Goal: Information Seeking & Learning: Learn about a topic

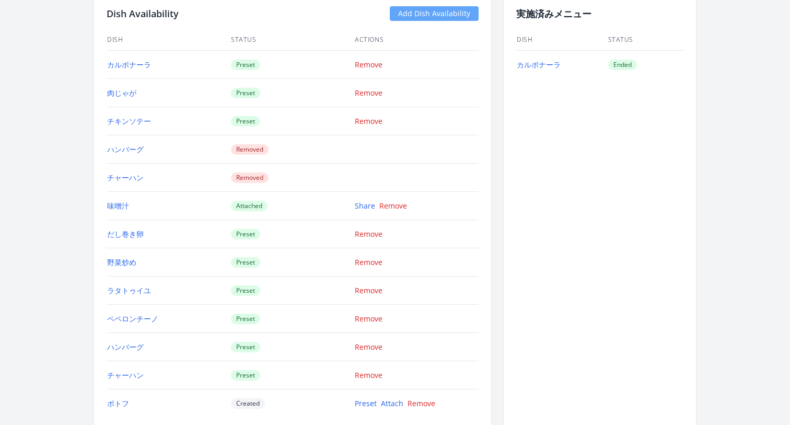
scroll to position [1422, 0]
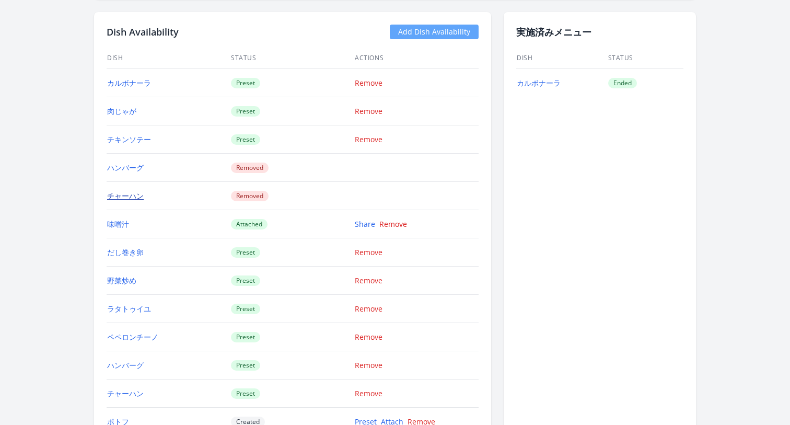
click at [139, 191] on link "チャーハン" at bounding box center [125, 196] width 37 height 10
click at [124, 145] on td "チキンソテー" at bounding box center [169, 139] width 124 height 28
click at [122, 137] on link "チキンソテー" at bounding box center [129, 139] width 44 height 10
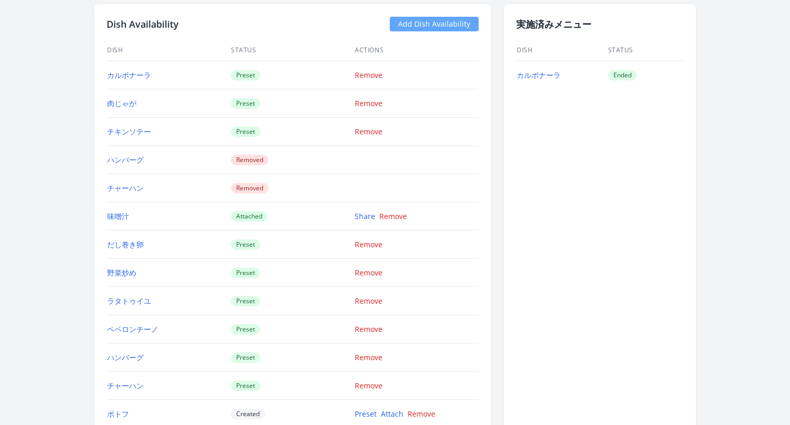
scroll to position [1430, 0]
click at [124, 160] on link "ハンバーグ" at bounding box center [125, 159] width 37 height 10
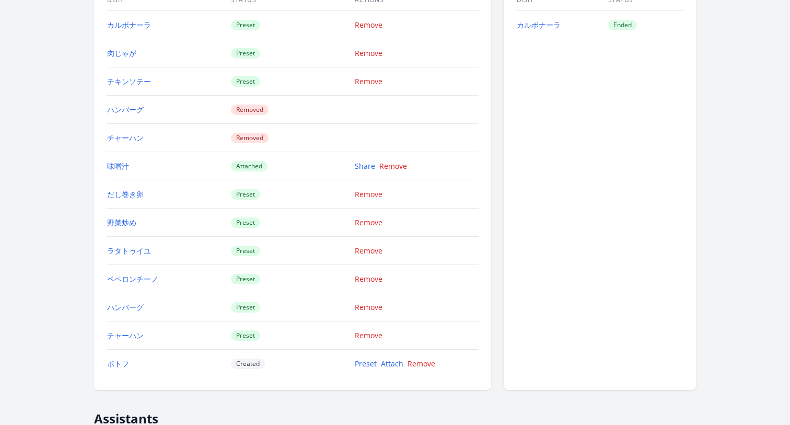
scroll to position [1518, 0]
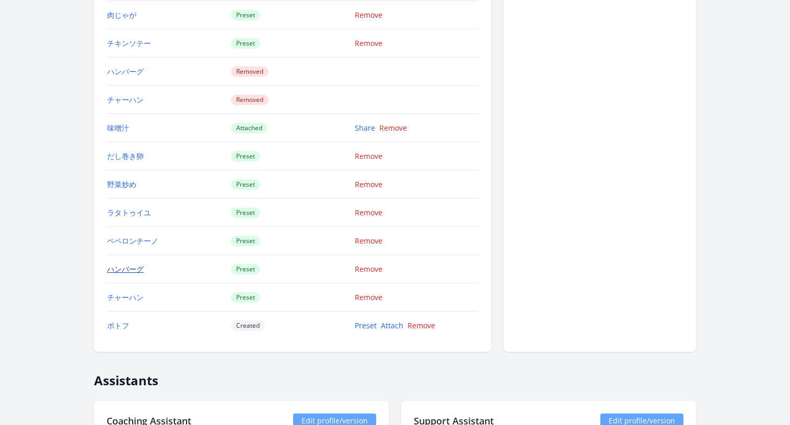
click at [115, 271] on link "ハンバーグ" at bounding box center [125, 269] width 37 height 10
click at [118, 177] on td "野菜炒め" at bounding box center [169, 184] width 124 height 28
click at [118, 183] on link "野菜炒め" at bounding box center [121, 184] width 29 height 10
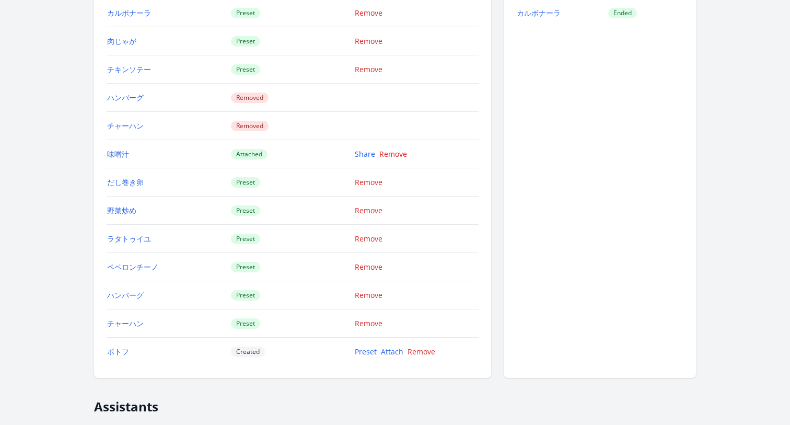
scroll to position [1528, 0]
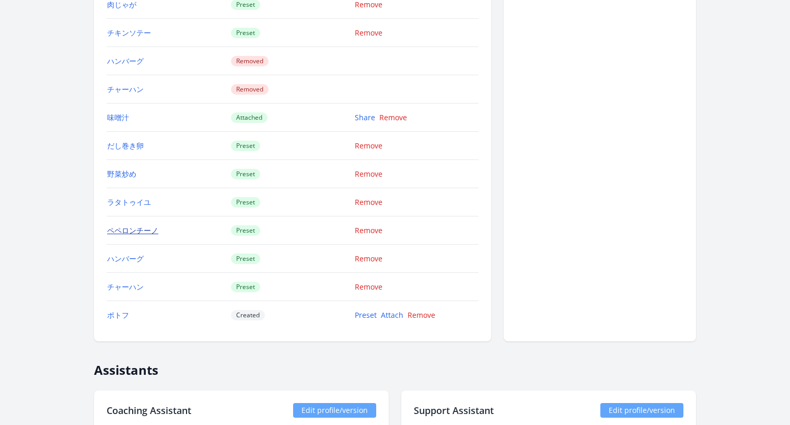
click at [126, 231] on link "ペペロンチーノ" at bounding box center [132, 230] width 51 height 10
click at [157, 215] on td "ラタトゥイユ" at bounding box center [169, 202] width 124 height 28
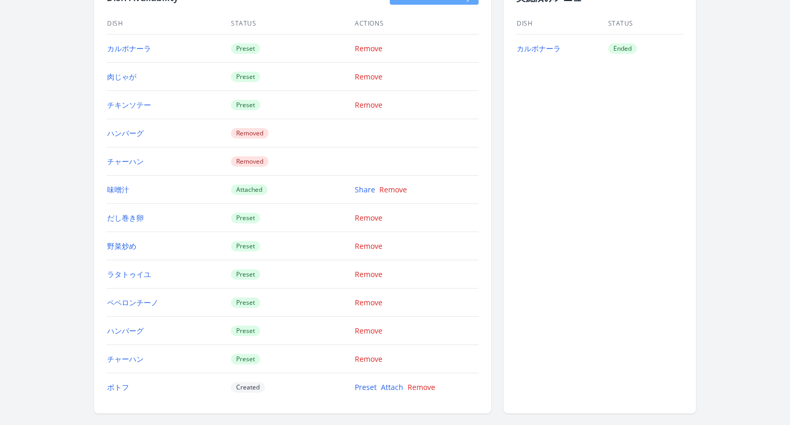
scroll to position [1433, 0]
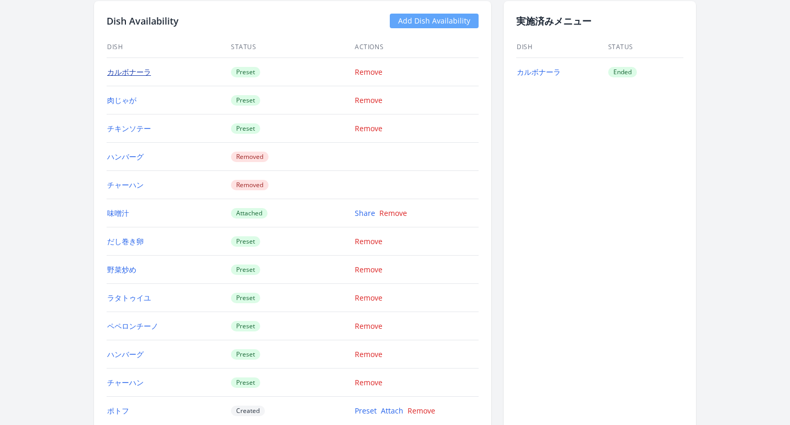
click at [132, 74] on link "カルボナーラ" at bounding box center [129, 72] width 44 height 10
click at [122, 183] on link "チャーハン" at bounding box center [125, 185] width 37 height 10
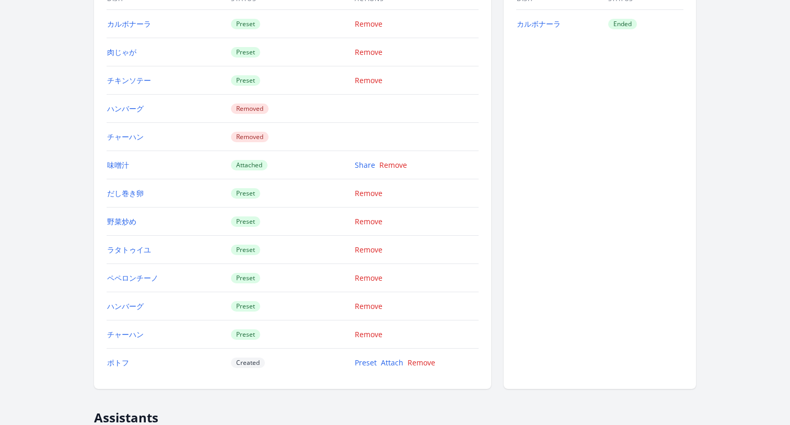
scroll to position [1482, 0]
click at [125, 331] on link "チャーハン" at bounding box center [125, 333] width 37 height 10
click at [130, 191] on link "だし巻き卵" at bounding box center [125, 192] width 37 height 10
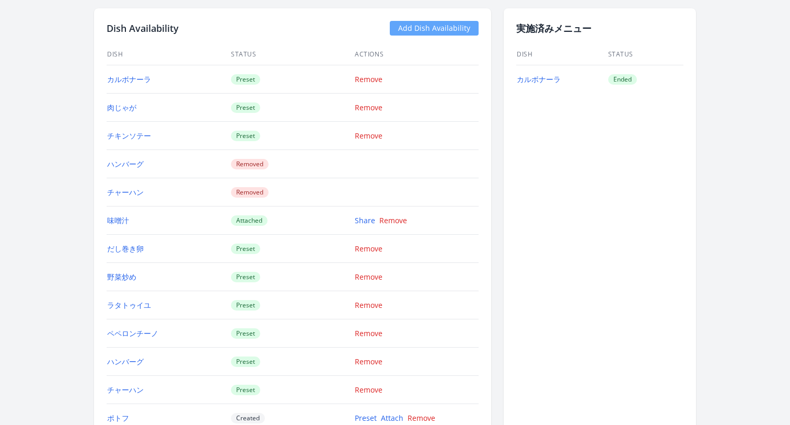
scroll to position [1421, 0]
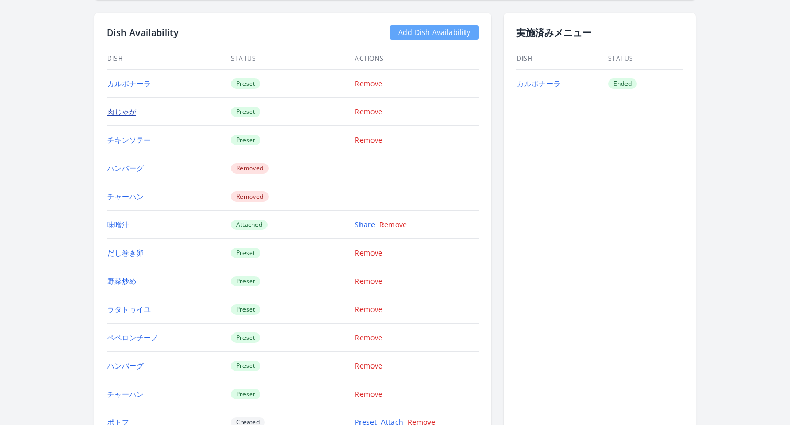
click at [113, 112] on link "肉じゃが" at bounding box center [121, 112] width 29 height 10
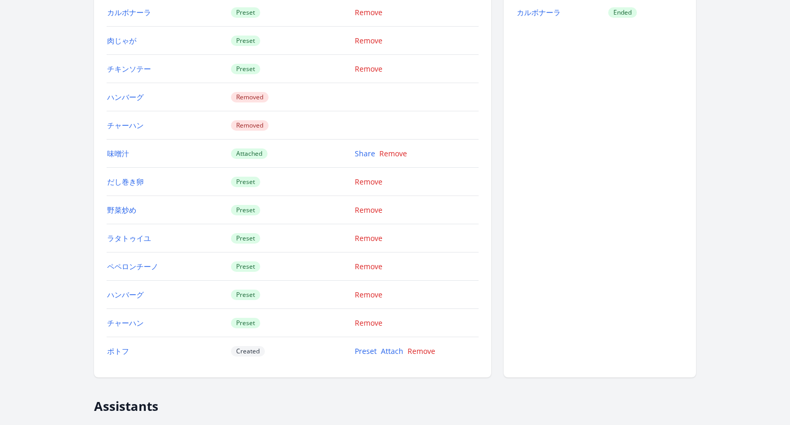
scroll to position [1496, 0]
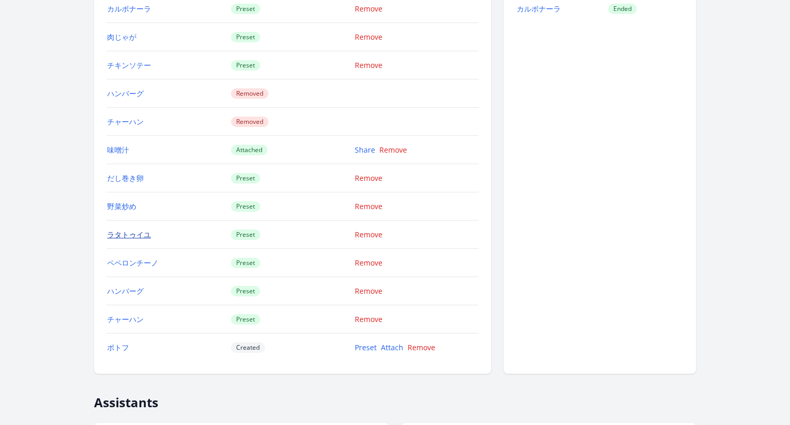
click at [136, 232] on link "ラタトゥイユ" at bounding box center [129, 234] width 44 height 10
